Goal: Task Accomplishment & Management: Use online tool/utility

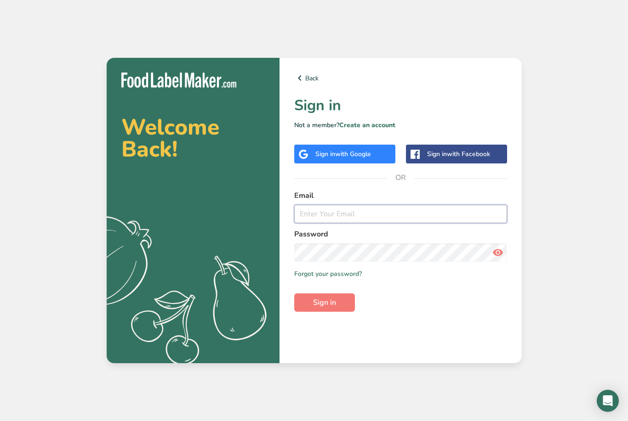
click at [347, 223] on input "email" at bounding box center [400, 214] width 213 height 18
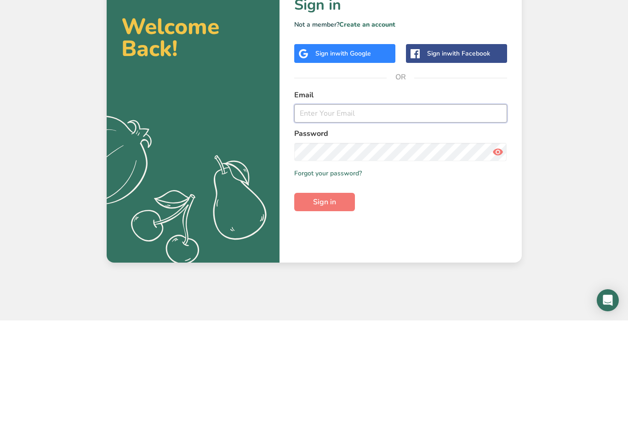
type input "[EMAIL_ADDRESS][DOMAIN_NAME]"
click at [324, 294] on button "Sign in" at bounding box center [324, 303] width 61 height 18
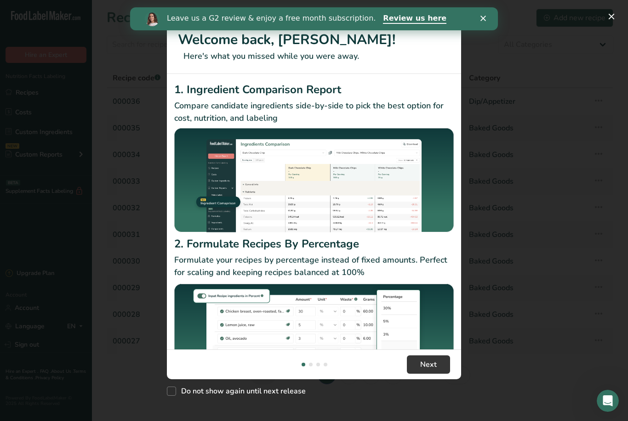
click at [484, 36] on div "New Features" at bounding box center [314, 210] width 628 height 421
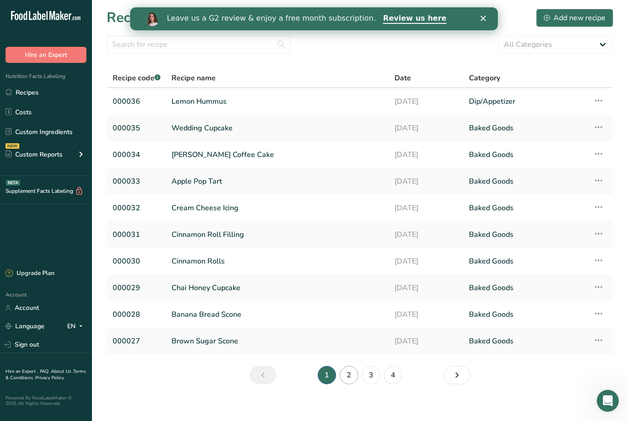
click at [347, 373] on link "2" at bounding box center [349, 375] width 18 height 18
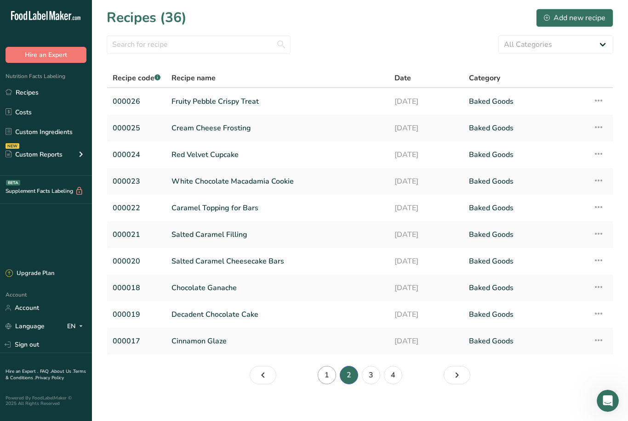
click at [321, 376] on link "1" at bounding box center [327, 375] width 18 height 18
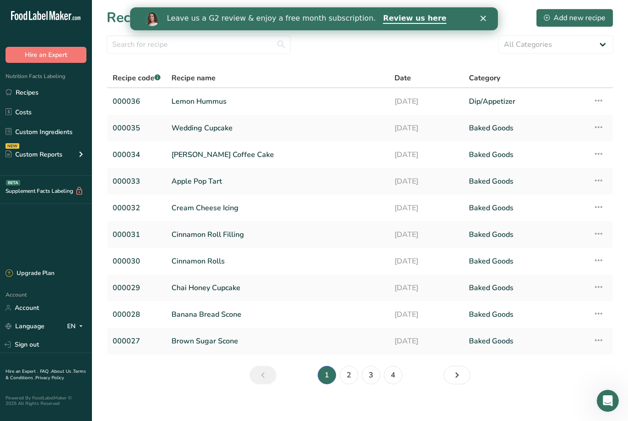
scroll to position [29, 0]
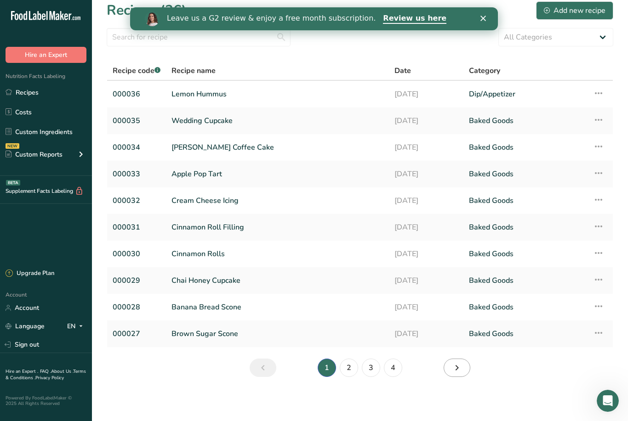
click at [455, 360] on icon "Page 2." at bounding box center [456, 368] width 11 height 17
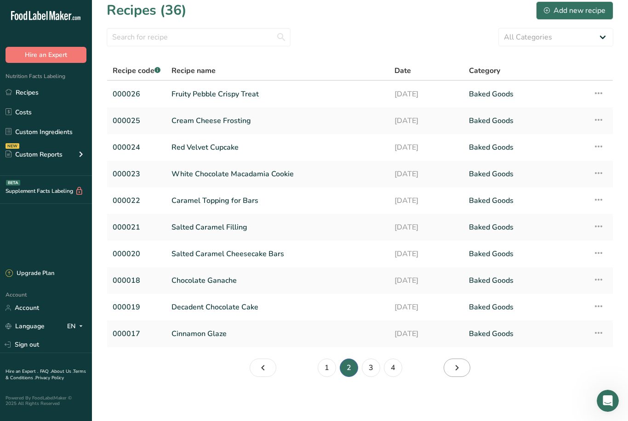
click at [458, 360] on icon "Page 3." at bounding box center [456, 368] width 11 height 17
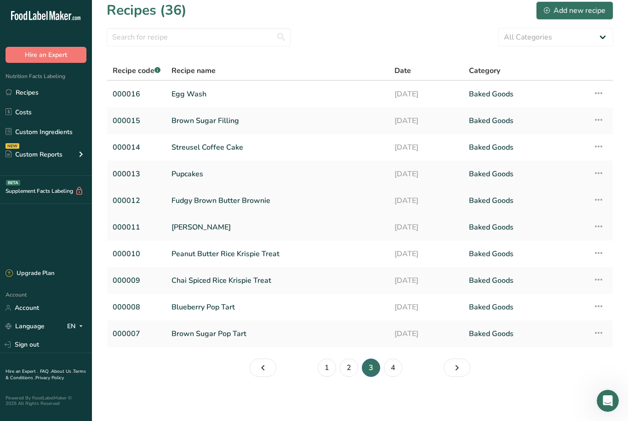
click at [263, 191] on link "Fudgy Brown Butter Brownie" at bounding box center [277, 200] width 212 height 19
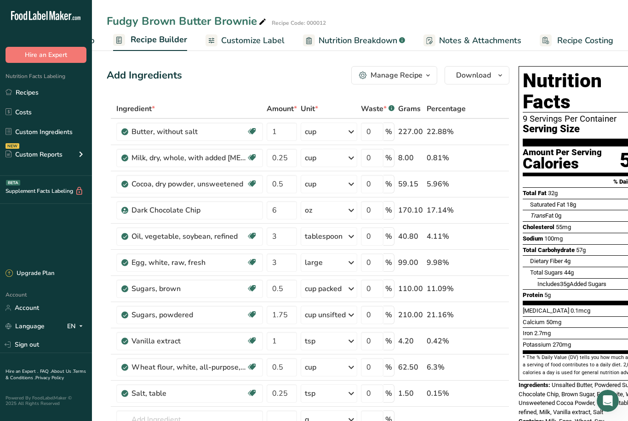
scroll to position [0, 79]
click at [569, 42] on span "Recipe Costing" at bounding box center [586, 40] width 56 height 12
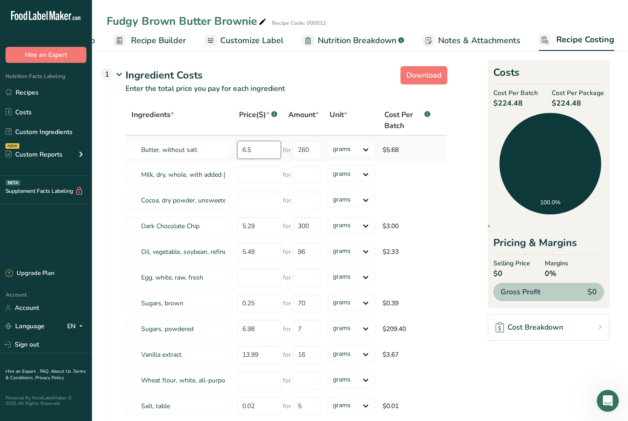
click at [259, 148] on input "6.5" at bounding box center [259, 150] width 44 height 18
type input "6"
type input "0.23"
click at [306, 146] on div "Ingredients * Price($) * .a-a{fill:#347362;}.b-a{fill:#fff;} Amount * Unit * Co…" at bounding box center [286, 262] width 322 height 314
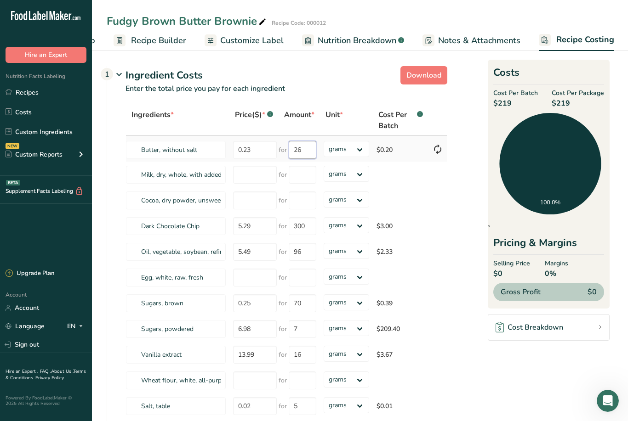
type input "2"
click at [357, 150] on select "grams kg mg mcg lb oz" at bounding box center [346, 149] width 45 height 16
select select "5"
click at [250, 179] on input "number" at bounding box center [255, 175] width 44 height 18
click at [245, 203] on input "number" at bounding box center [255, 201] width 44 height 18
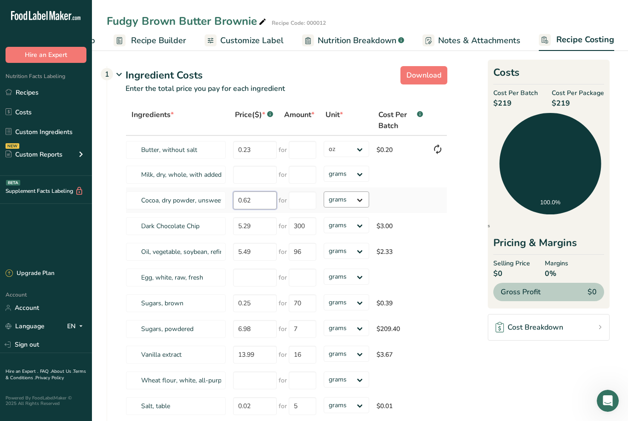
type input "0.62"
click at [360, 203] on select "grams kg mg mcg lb oz" at bounding box center [346, 200] width 45 height 16
select select "5"
click at [268, 226] on input "5.29" at bounding box center [255, 226] width 44 height 18
type input "5"
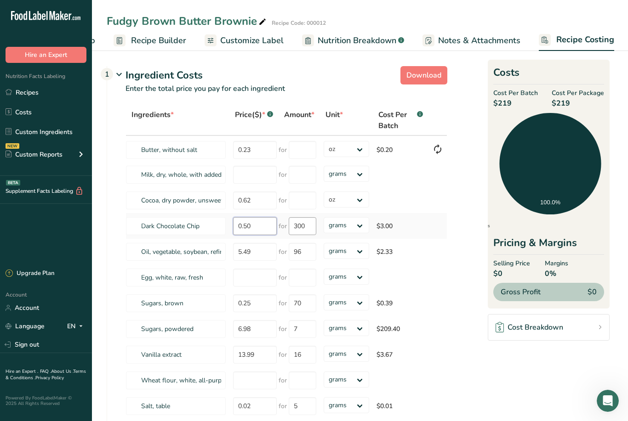
type input "0.50"
click at [302, 229] on div "Ingredients * Price($) * .a-a{fill:#347362;}.b-a{fill:#fff;} Amount * Unit * Co…" at bounding box center [286, 262] width 322 height 314
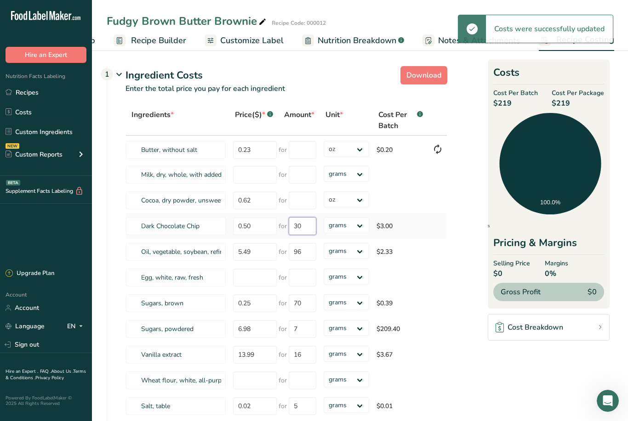
type input "300"
type input "260"
select select
type input "3"
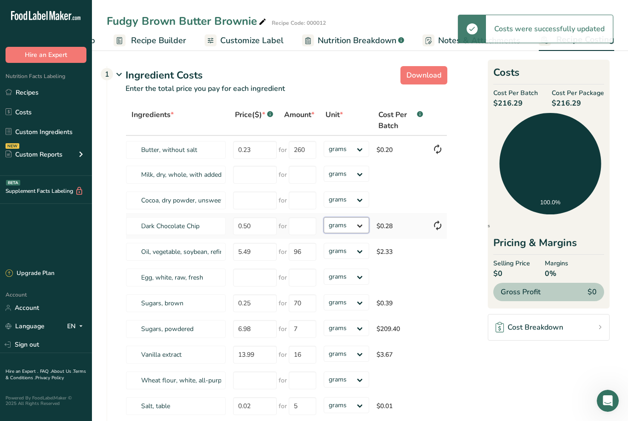
click at [354, 228] on select "grams kg mg mcg lb oz" at bounding box center [346, 225] width 45 height 16
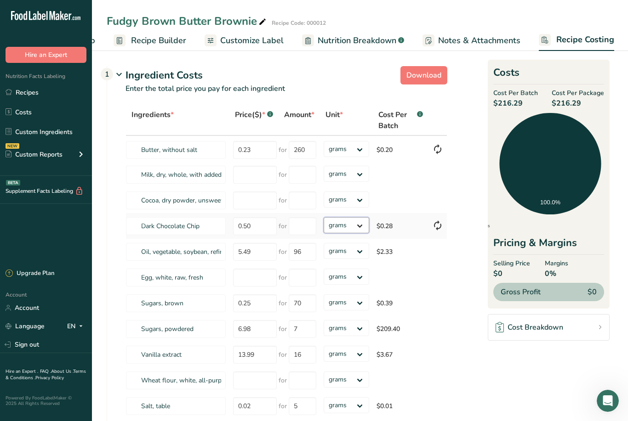
select select "5"
click at [259, 204] on input "number" at bounding box center [255, 201] width 44 height 18
type input "0.62"
click at [360, 199] on select "grams kg mg mcg lb oz" at bounding box center [346, 200] width 45 height 16
select select "5"
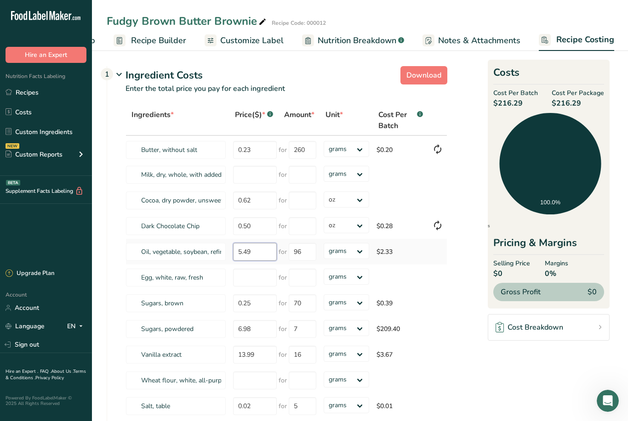
click at [266, 254] on input "5.49" at bounding box center [255, 252] width 44 height 18
type input "5"
click at [359, 150] on select "grams kg mg mcg lb oz" at bounding box center [346, 149] width 45 height 16
select select "5"
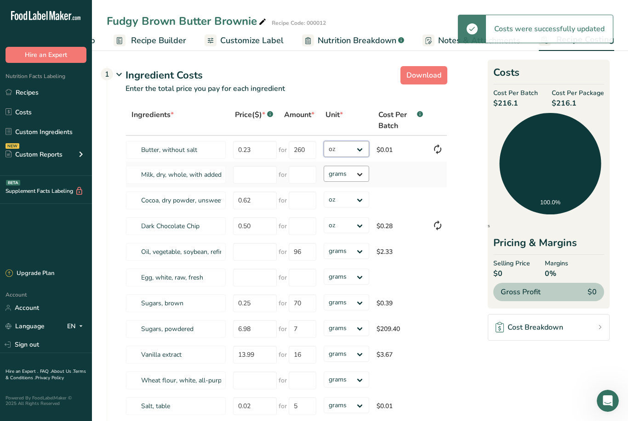
select select
type input "300"
select select
type input "5.49"
click at [364, 177] on select "grams kg mg mcg lb oz" at bounding box center [346, 174] width 45 height 16
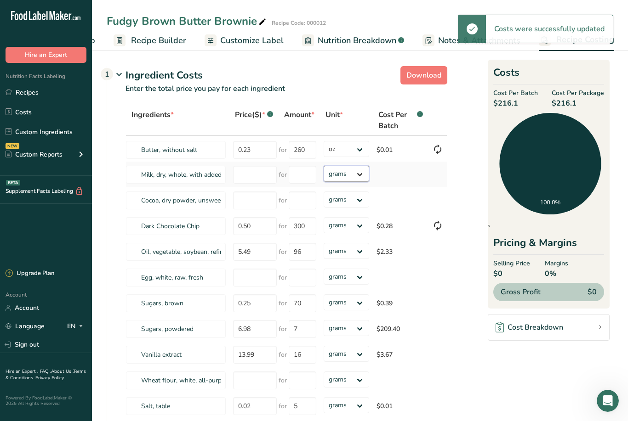
select select "5"
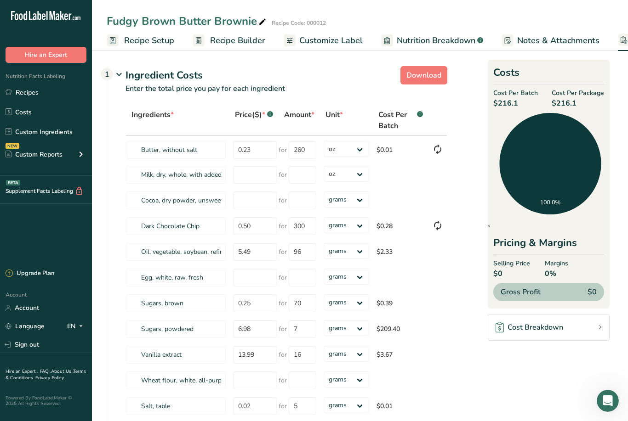
click at [170, 43] on span "Recipe Setup" at bounding box center [149, 40] width 50 height 12
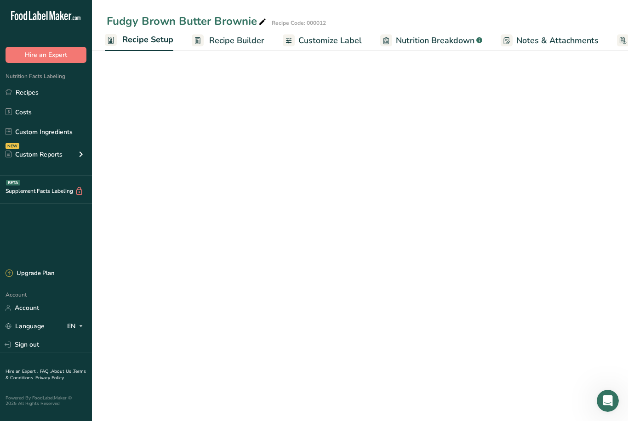
scroll to position [0, 3]
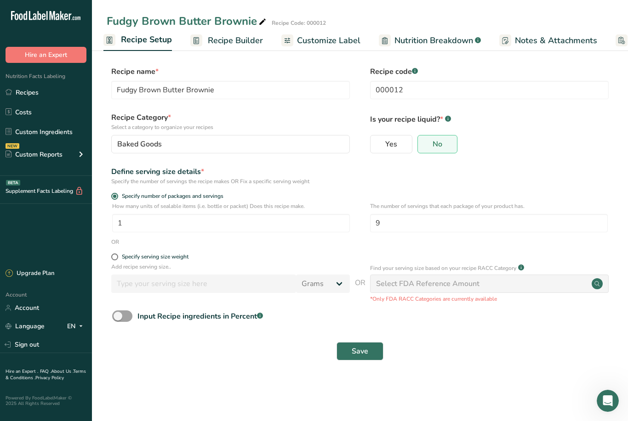
click at [248, 40] on span "Recipe Builder" at bounding box center [235, 40] width 55 height 12
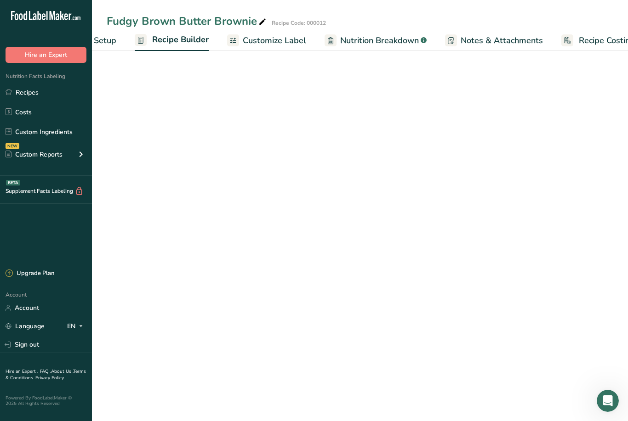
scroll to position [0, 79]
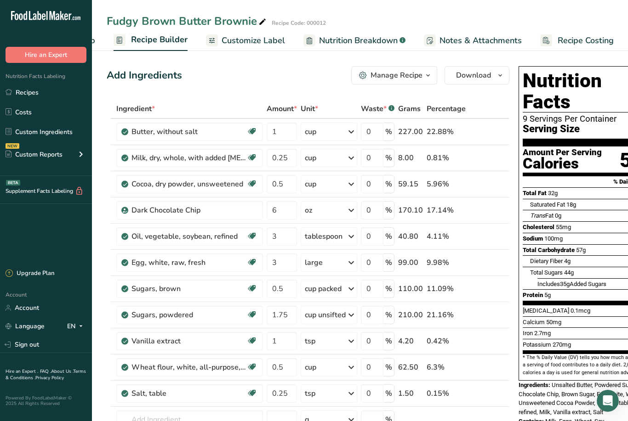
click at [586, 43] on span "Recipe Costing" at bounding box center [586, 40] width 56 height 12
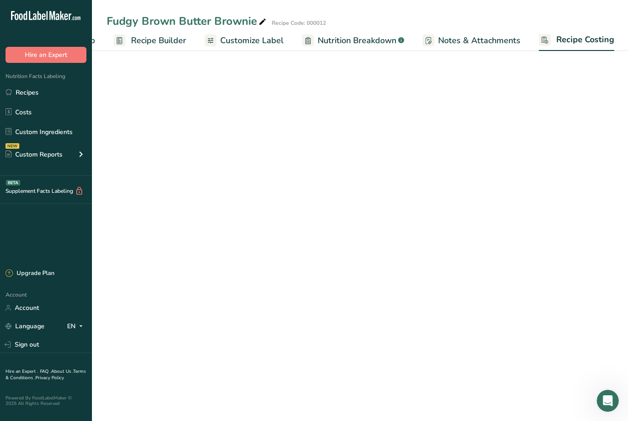
select select "5"
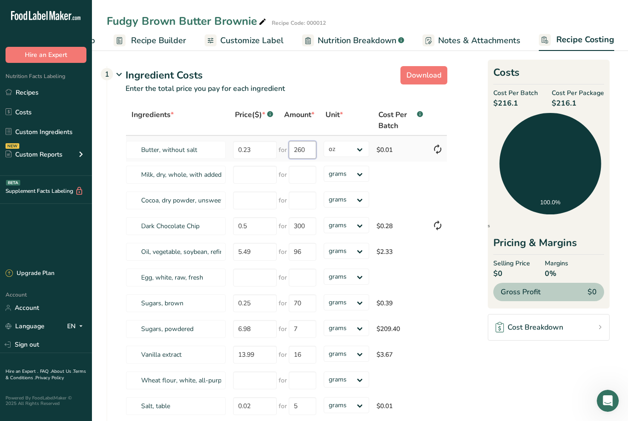
click at [305, 150] on input "260" at bounding box center [303, 150] width 28 height 18
type input "2"
type input "8"
click at [305, 148] on input "8" at bounding box center [303, 150] width 28 height 18
type input "1"
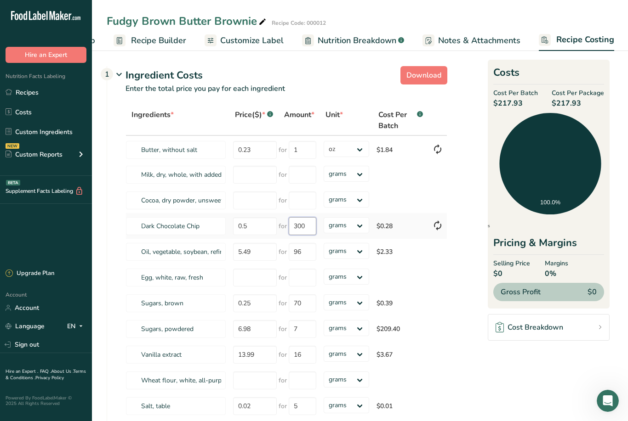
click at [310, 228] on input "300" at bounding box center [303, 226] width 28 height 18
type input "3"
type input "1"
click at [346, 220] on div "Ingredients * Price($) * .a-a{fill:#347362;}.b-a{fill:#fff;} Amount * Unit * Co…" at bounding box center [286, 262] width 322 height 314
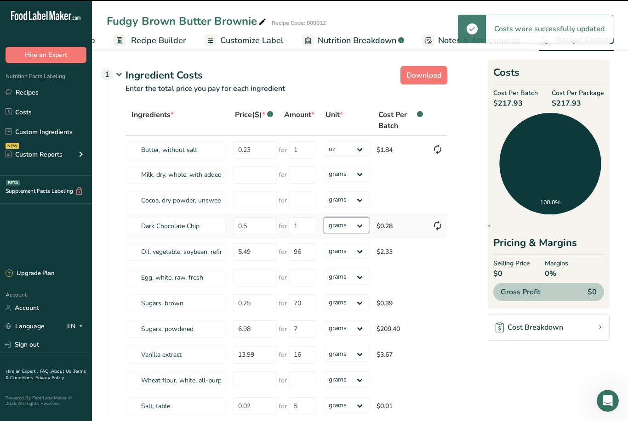
select select "5"
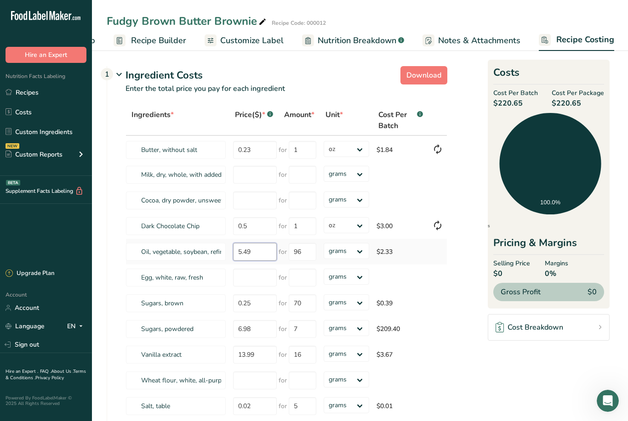
click at [260, 255] on input "5.49" at bounding box center [255, 252] width 44 height 18
type input "5"
click at [303, 252] on input "96" at bounding box center [303, 252] width 28 height 18
type input "9"
click at [261, 302] on input "0.25" at bounding box center [255, 304] width 44 height 18
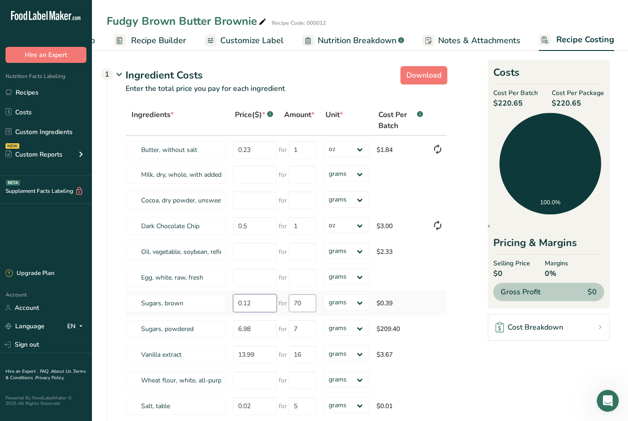
type input "0.12"
click at [302, 310] on div "Ingredients * Price($) * .a-a{fill:#347362;}.b-a{fill:#fff;} Amount * Unit * Co…" at bounding box center [286, 262] width 322 height 314
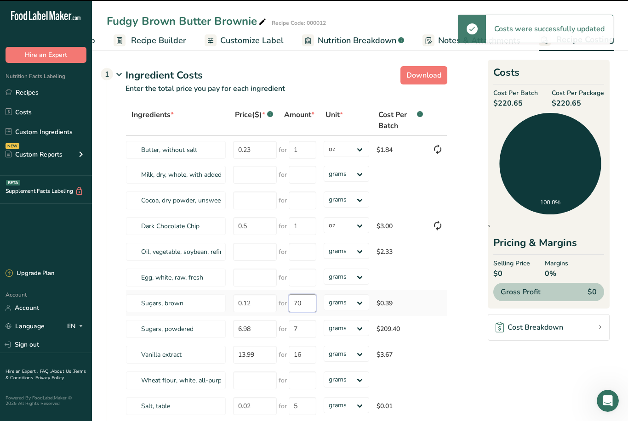
type input "7"
type input "5.49"
type input "96"
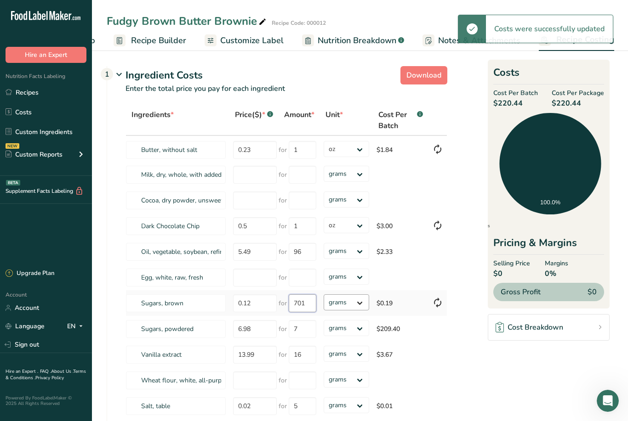
type input "701"
click at [351, 308] on div "Ingredients * Price($) * .a-a{fill:#347362;}.b-a{fill:#fff;} Amount * Unit * Co…" at bounding box center [286, 262] width 322 height 314
select select "5"
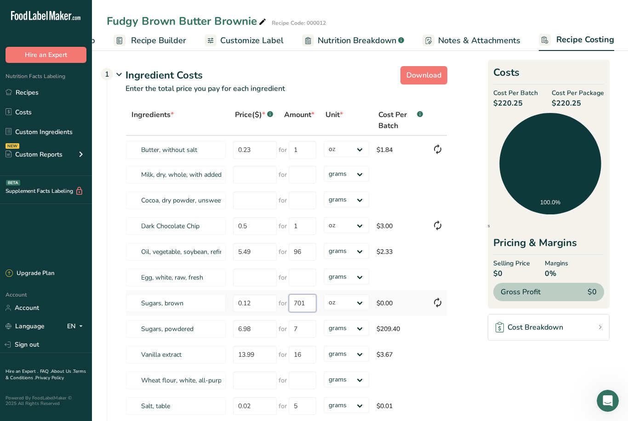
click at [305, 307] on input "701" at bounding box center [303, 304] width 28 height 18
type input "7"
type input "1"
click at [261, 334] on div "Ingredients * Price($) * .a-a{fill:#347362;}.b-a{fill:#fff;} Amount * Unit * Co…" at bounding box center [286, 262] width 322 height 314
type input "6"
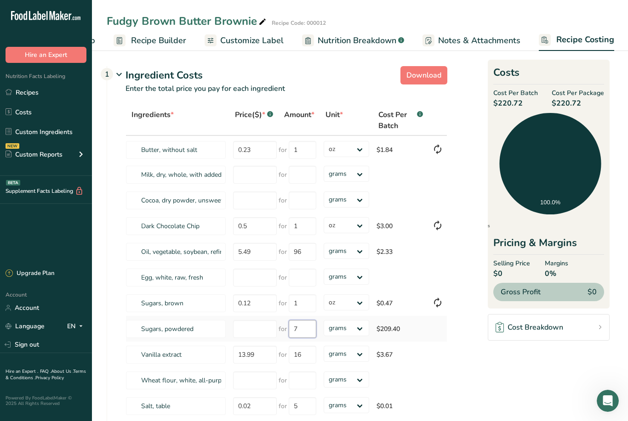
click at [303, 330] on input "7" at bounding box center [303, 329] width 28 height 18
click at [258, 357] on input "13.99" at bounding box center [255, 355] width 44 height 18
type input "1"
type input "0.87"
click at [300, 358] on div "Ingredients * Price($) * .a-a{fill:#347362;}.b-a{fill:#fff;} Amount * Unit * Co…" at bounding box center [286, 262] width 322 height 314
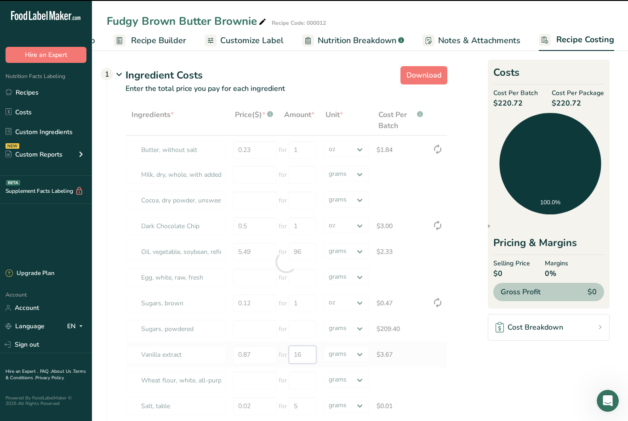
type input "1"
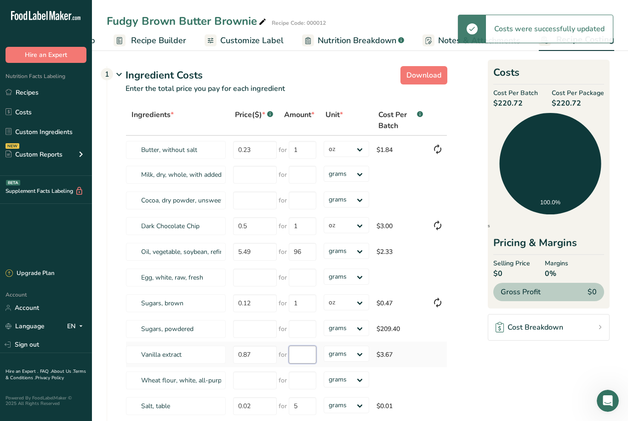
type input "16"
type input "6.98"
type input "7"
type input "161"
click at [353, 356] on div "Ingredients * Price($) * .a-a{fill:#347362;}.b-a{fill:#fff;} Amount * Unit * Co…" at bounding box center [286, 262] width 322 height 314
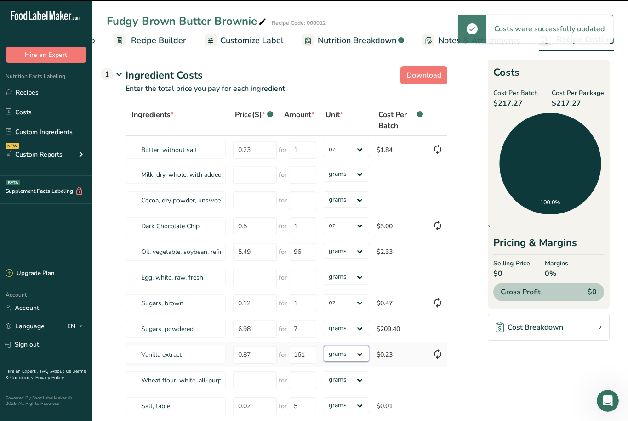
select select "5"
select select
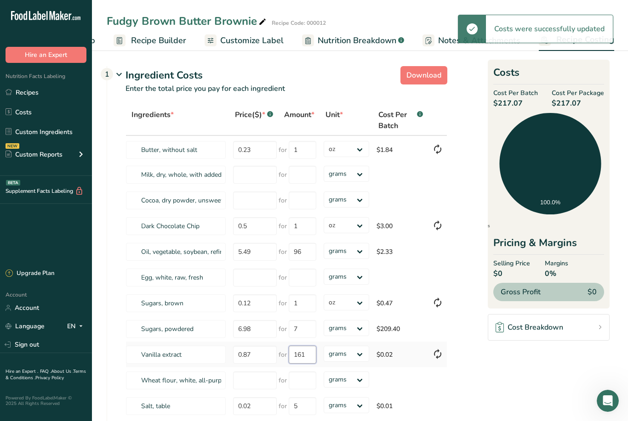
click at [302, 356] on input "161" at bounding box center [303, 355] width 28 height 18
type input "1"
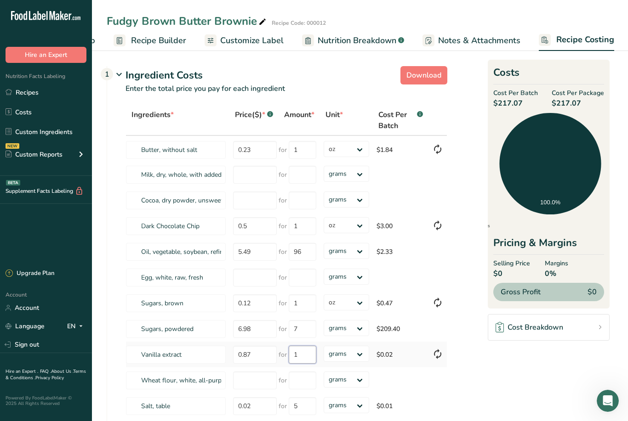
type input "1"
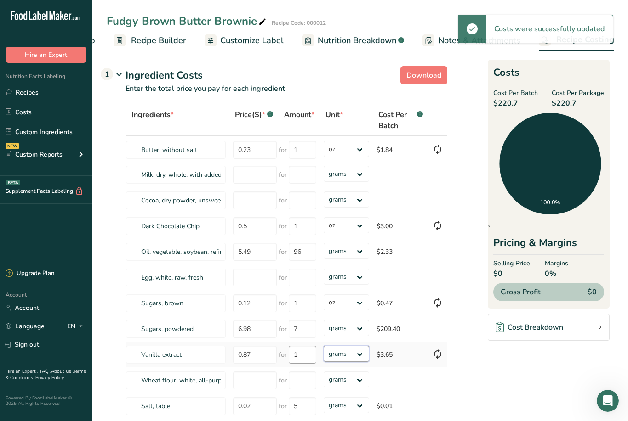
select select "5"
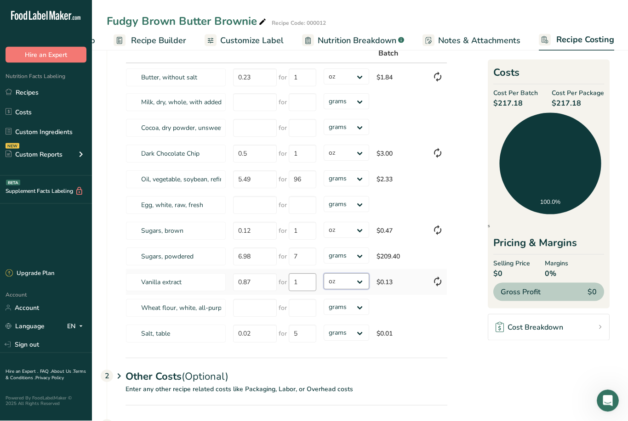
scroll to position [103, 0]
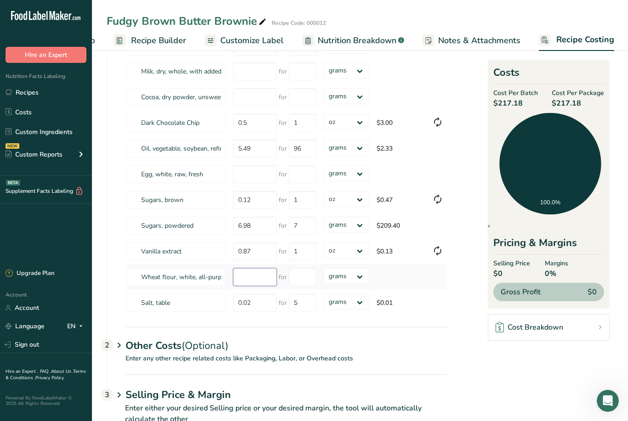
click at [253, 279] on input "number" at bounding box center [255, 277] width 44 height 18
type input "6"
click at [302, 281] on input "number" at bounding box center [303, 277] width 28 height 18
type input "1"
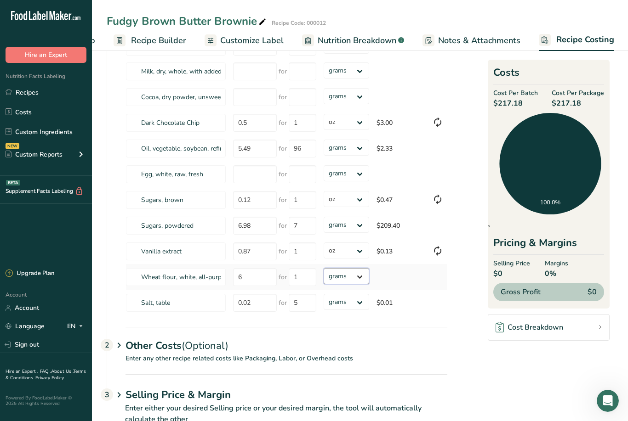
click at [348, 283] on div "Ingredients * Price($) * .a-a{fill:#347362;}.b-a{fill:#fff;} Amount * Unit * Co…" at bounding box center [286, 159] width 322 height 314
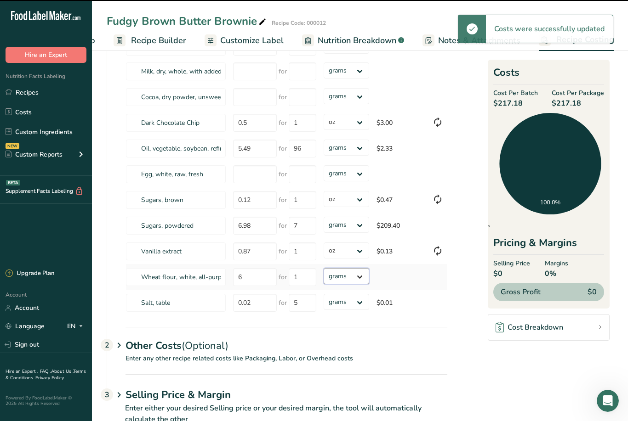
select select "5"
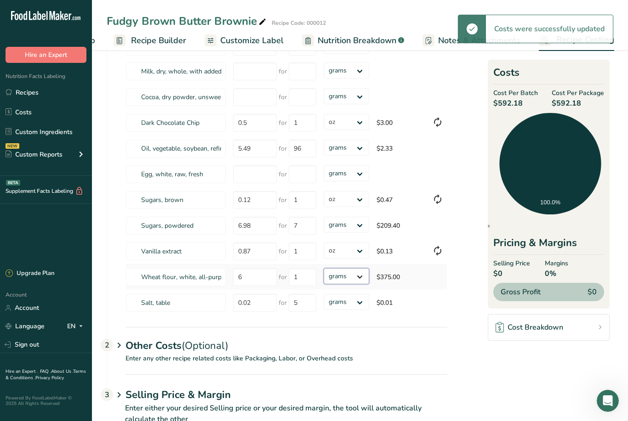
select select "5"
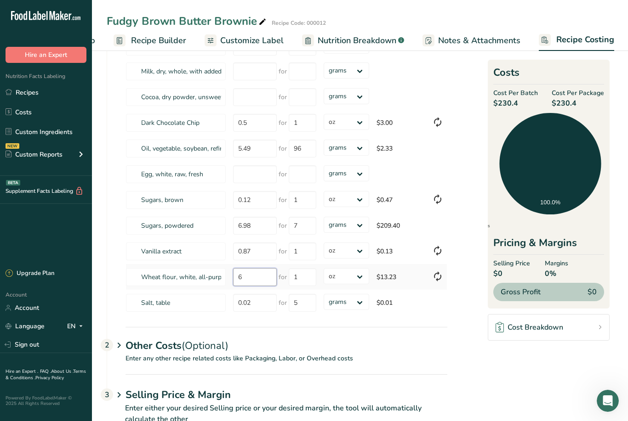
click at [242, 276] on input "6" at bounding box center [255, 277] width 44 height 18
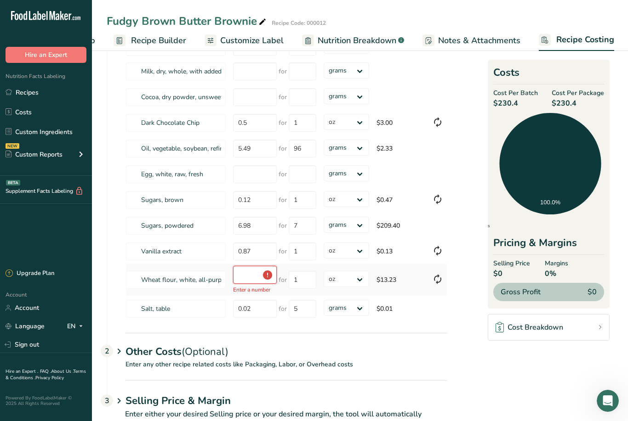
type input "0.1"
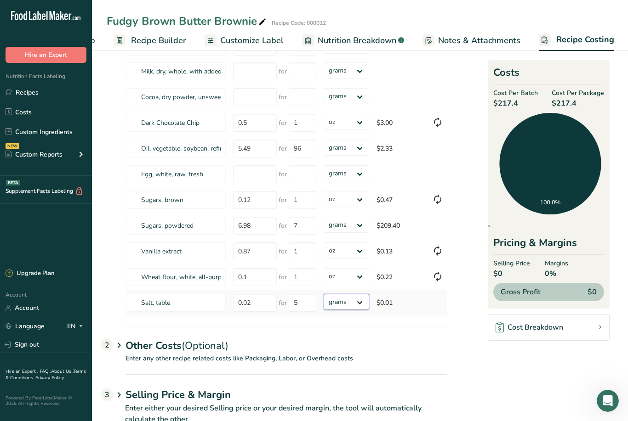
click at [355, 306] on select "grams kg mg mcg lb oz" at bounding box center [346, 302] width 45 height 16
select select "5"
click at [306, 305] on input "5" at bounding box center [303, 303] width 28 height 18
type input "1"
click at [440, 307] on div "Ingredients * Price($) * .a-a{fill:#347362;}.b-a{fill:#fff;} Amount * Unit * Co…" at bounding box center [286, 159] width 322 height 314
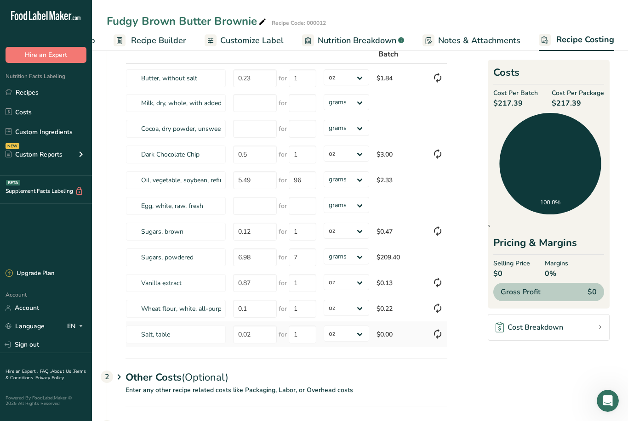
scroll to position [74, 0]
